Goal: Task Accomplishment & Management: Manage account settings

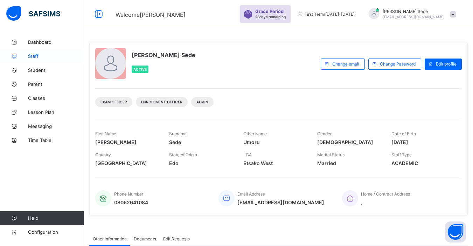
click at [37, 55] on span "Staff" at bounding box center [56, 56] width 56 height 6
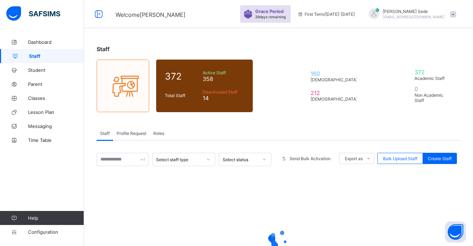
click at [136, 133] on span "Profile Request" at bounding box center [132, 132] width 30 height 5
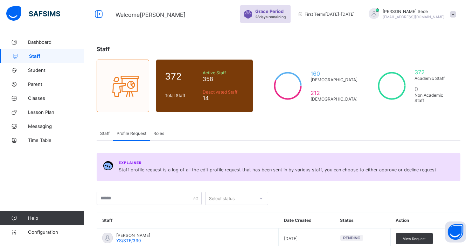
scroll to position [215, 0]
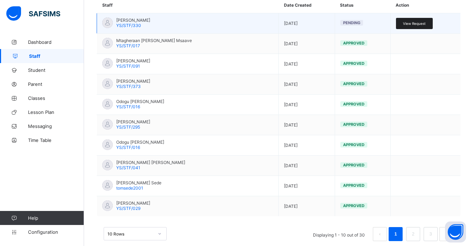
click at [416, 23] on span "View Request" at bounding box center [414, 23] width 23 height 4
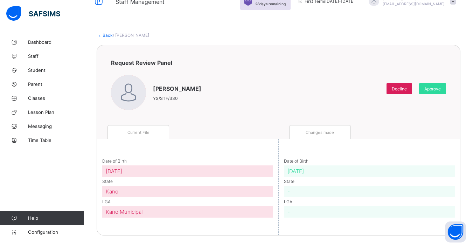
scroll to position [13, 0]
click at [434, 88] on span "Approve" at bounding box center [432, 88] width 16 height 5
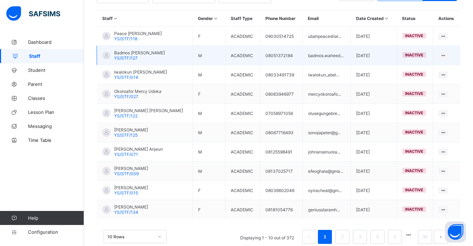
scroll to position [175, 0]
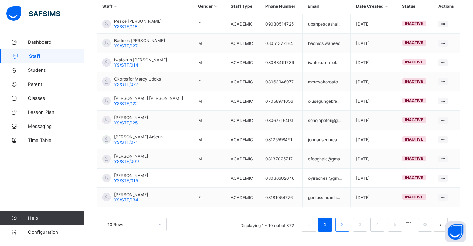
click at [342, 222] on li "2" at bounding box center [342, 224] width 14 height 14
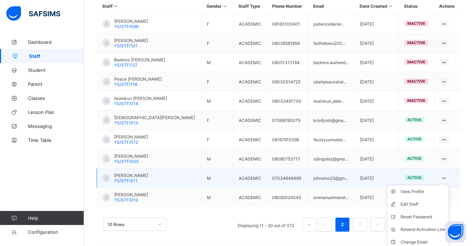
click at [449, 185] on ul "View Profile Edit Staff Reset Password Resend Activation Link Change Email Dele…" at bounding box center [418, 223] width 62 height 76
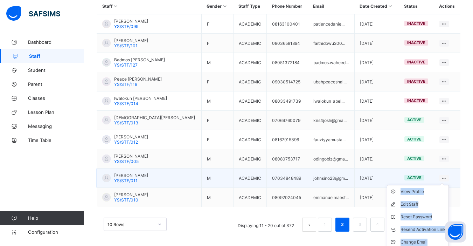
click at [449, 179] on div "View Profile Edit Staff Reset Password Resend Activation Link Change Email Dele…" at bounding box center [443, 178] width 9 height 7
click at [416, 191] on div "View Profile" at bounding box center [422, 191] width 45 height 7
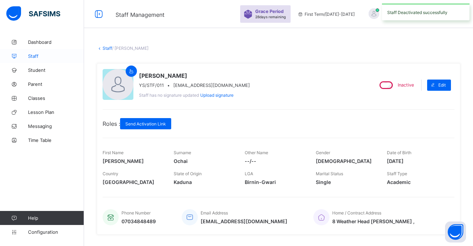
click at [36, 55] on span "Staff" at bounding box center [56, 56] width 56 height 6
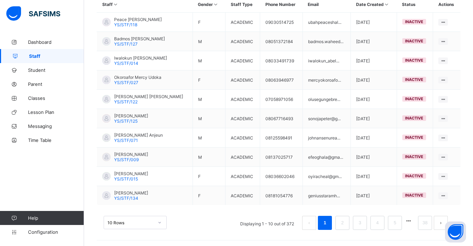
scroll to position [178, 0]
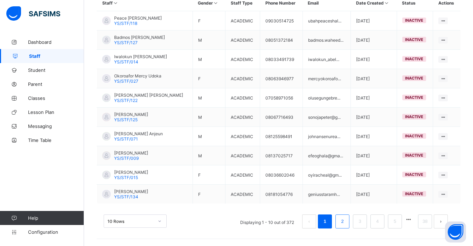
click at [345, 219] on link "2" at bounding box center [342, 221] width 7 height 9
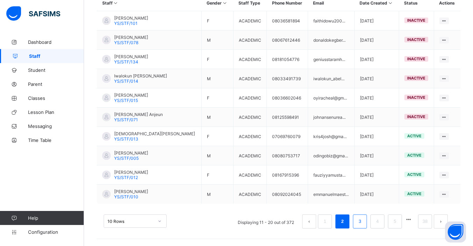
click at [363, 219] on link "3" at bounding box center [359, 221] width 7 height 9
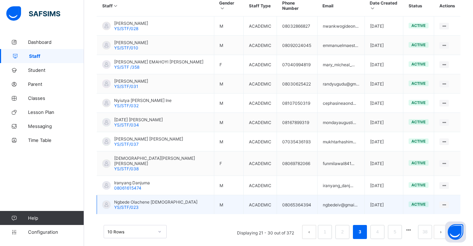
scroll to position [143, 0]
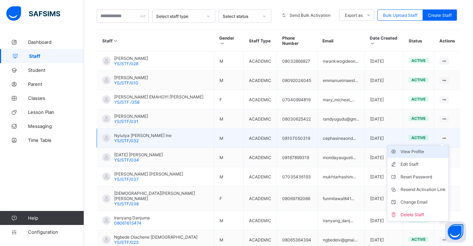
click at [411, 148] on div "View Profile" at bounding box center [422, 151] width 45 height 7
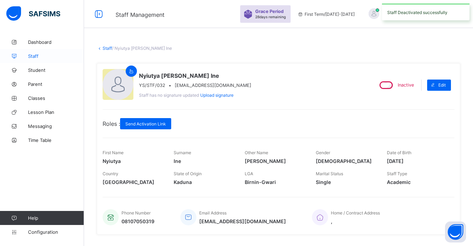
click at [32, 56] on span "Staff" at bounding box center [56, 56] width 56 height 6
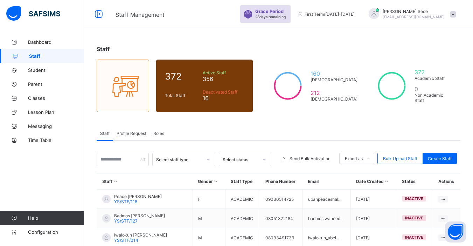
scroll to position [178, 0]
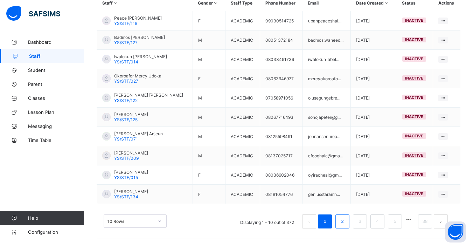
click at [345, 222] on link "2" at bounding box center [342, 221] width 7 height 9
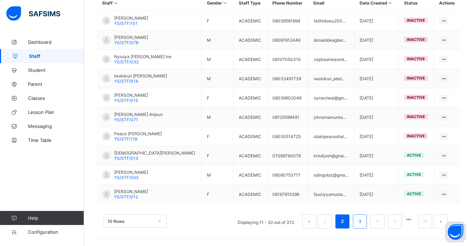
click at [363, 217] on link "3" at bounding box center [359, 221] width 7 height 9
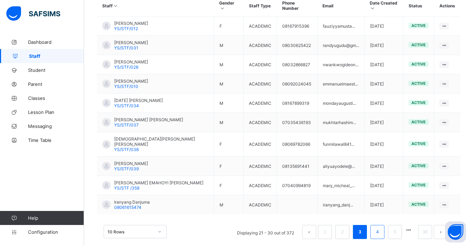
click at [380, 227] on link "4" at bounding box center [377, 231] width 7 height 9
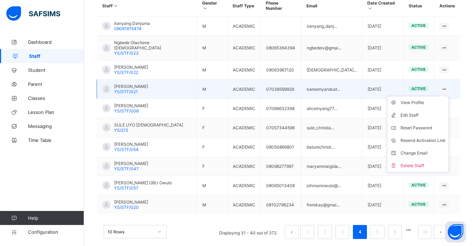
click at [446, 96] on ul "View Profile Edit Staff Reset Password Resend Activation Link Change Email Dele…" at bounding box center [418, 134] width 62 height 76
click at [417, 99] on div "View Profile" at bounding box center [422, 102] width 45 height 7
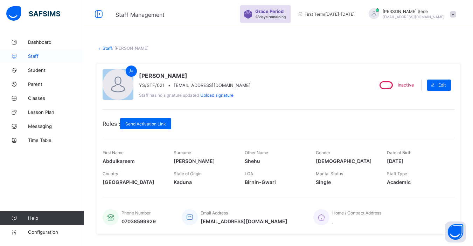
click at [37, 52] on link "Staff" at bounding box center [42, 56] width 84 height 14
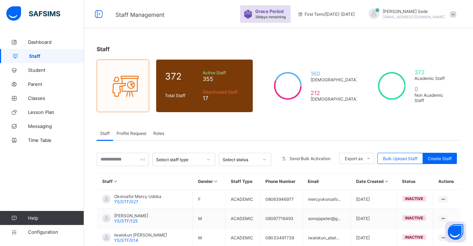
scroll to position [178, 0]
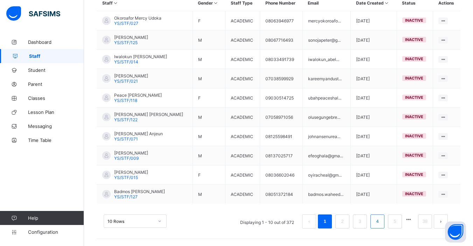
click at [380, 221] on link "4" at bounding box center [377, 221] width 7 height 9
